Goal: Find contact information: Find contact information

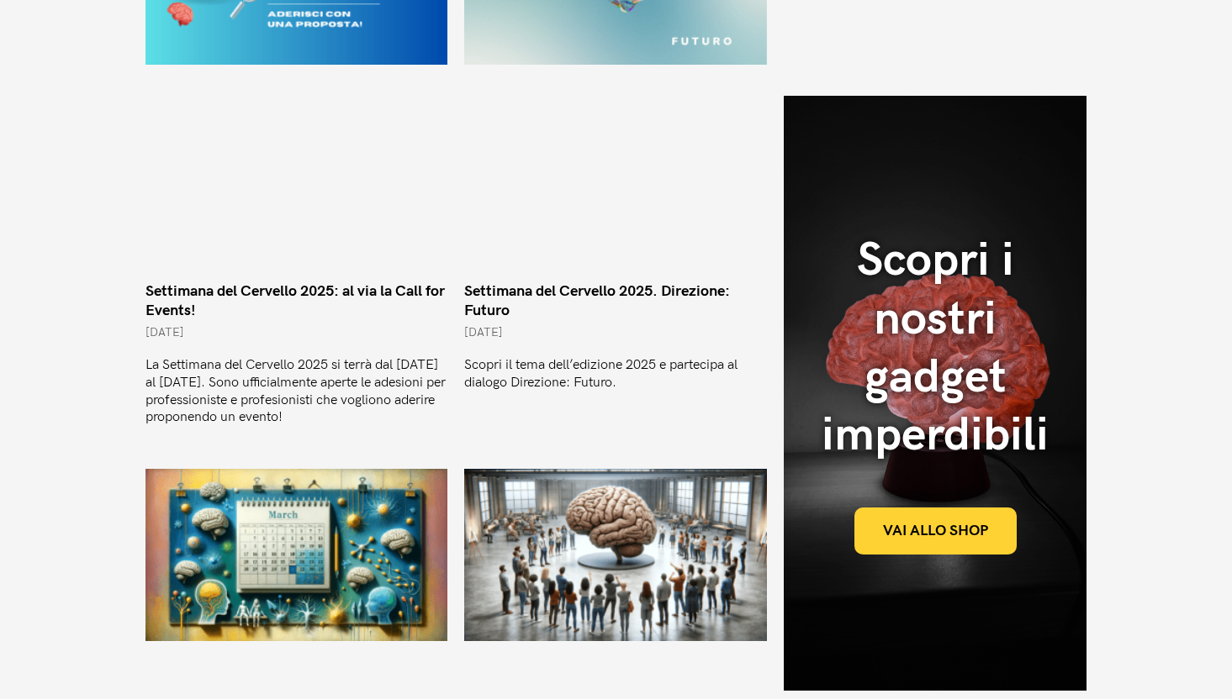
scroll to position [1677, 0]
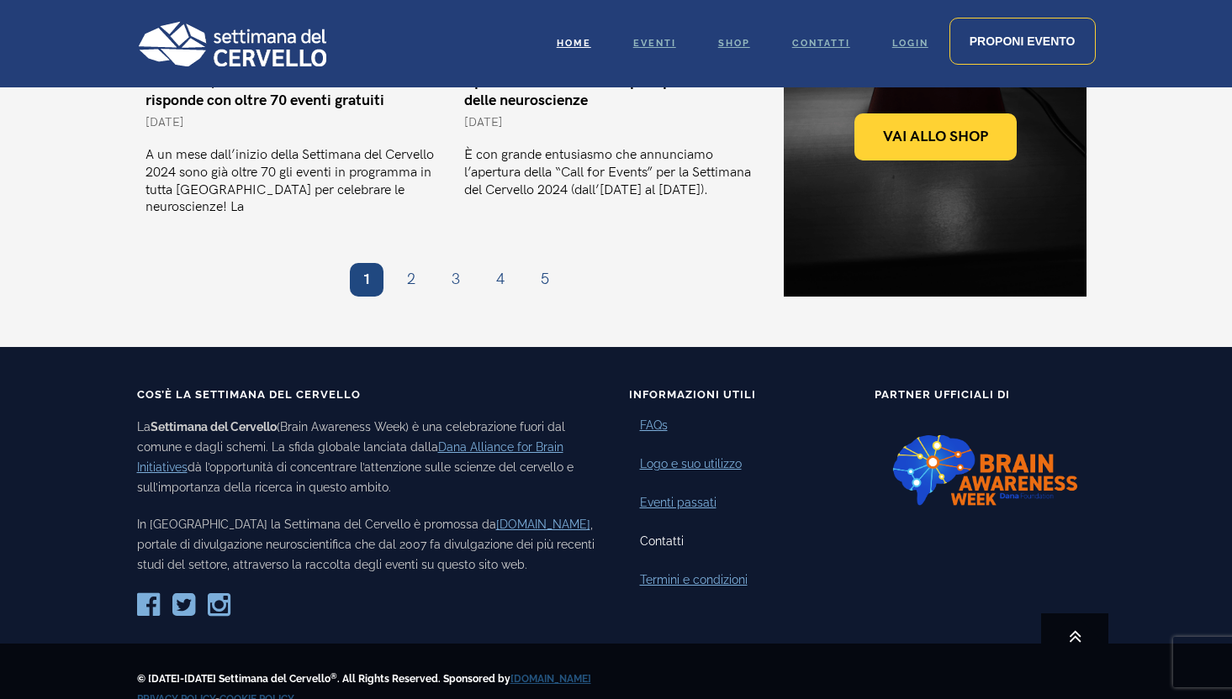
click at [668, 533] on link "Contatti" at bounding box center [662, 542] width 44 height 18
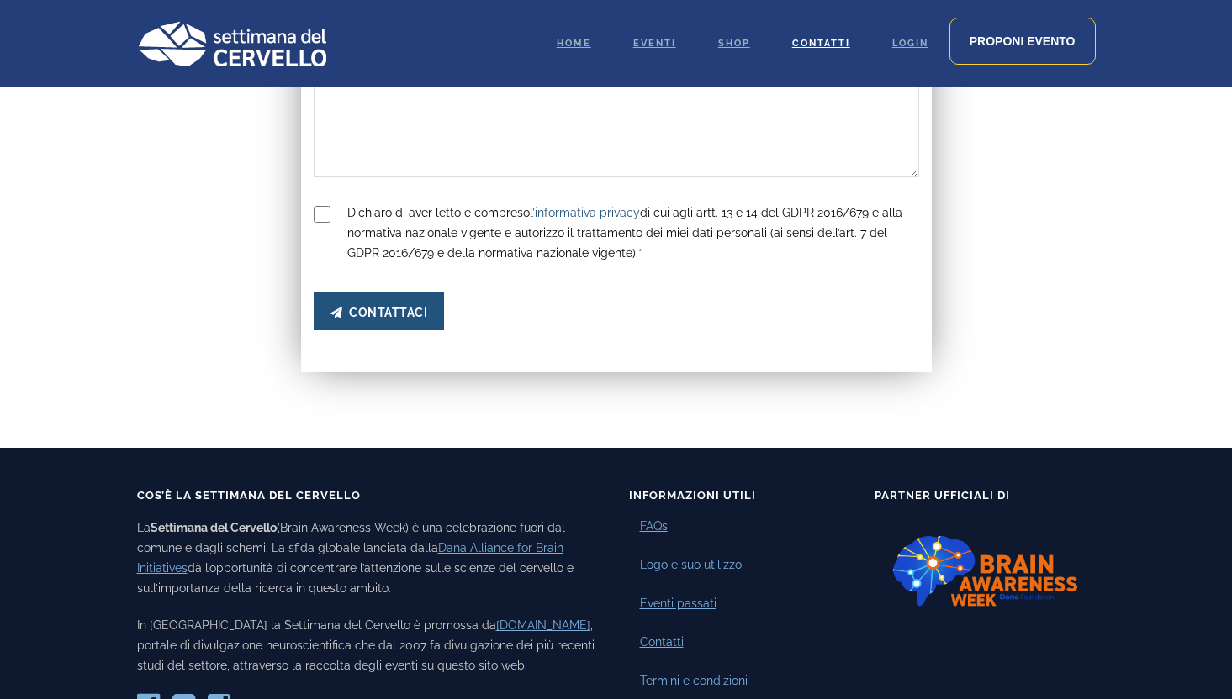
scroll to position [675, 0]
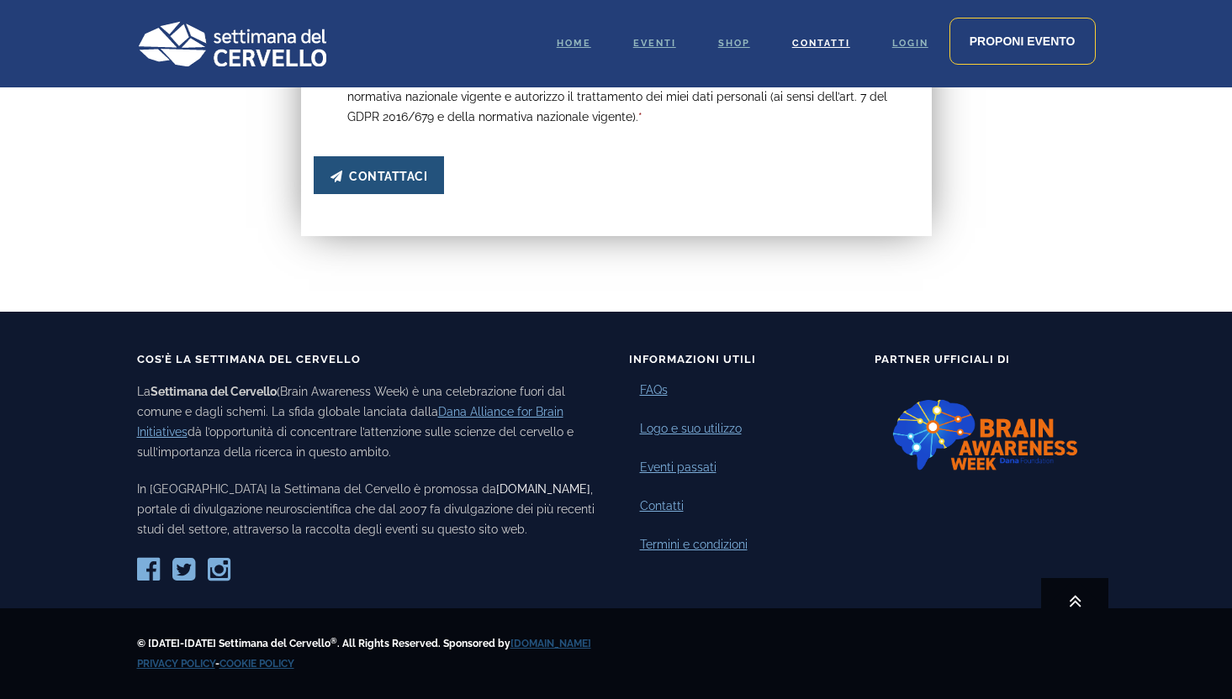
click at [496, 483] on link "[DOMAIN_NAME]" at bounding box center [543, 489] width 94 height 13
